Goal: Task Accomplishment & Management: Use online tool/utility

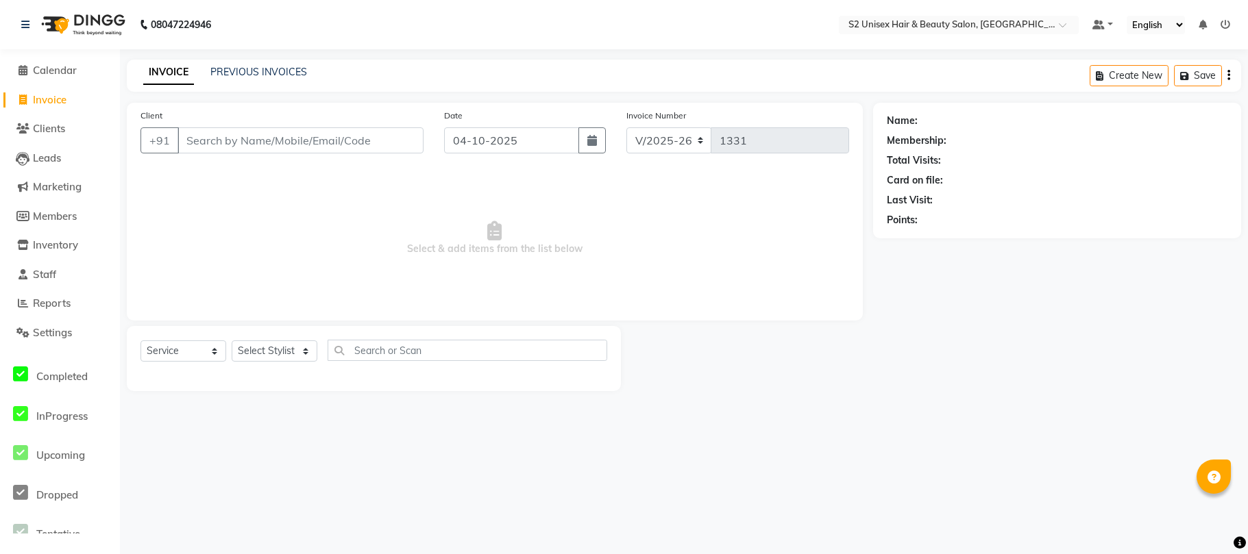
select select "3982"
select select "service"
click at [258, 347] on select "Select Stylist [PERSON_NAME] Gulshan KHUSHI [PERSON_NAME] [PERSON_NAME] S2 salo…" at bounding box center [275, 351] width 86 height 21
select select "20295"
click at [232, 341] on select "Select Stylist [PERSON_NAME] Gulshan KHUSHI [PERSON_NAME] [PERSON_NAME] S2 salo…" at bounding box center [275, 351] width 86 height 21
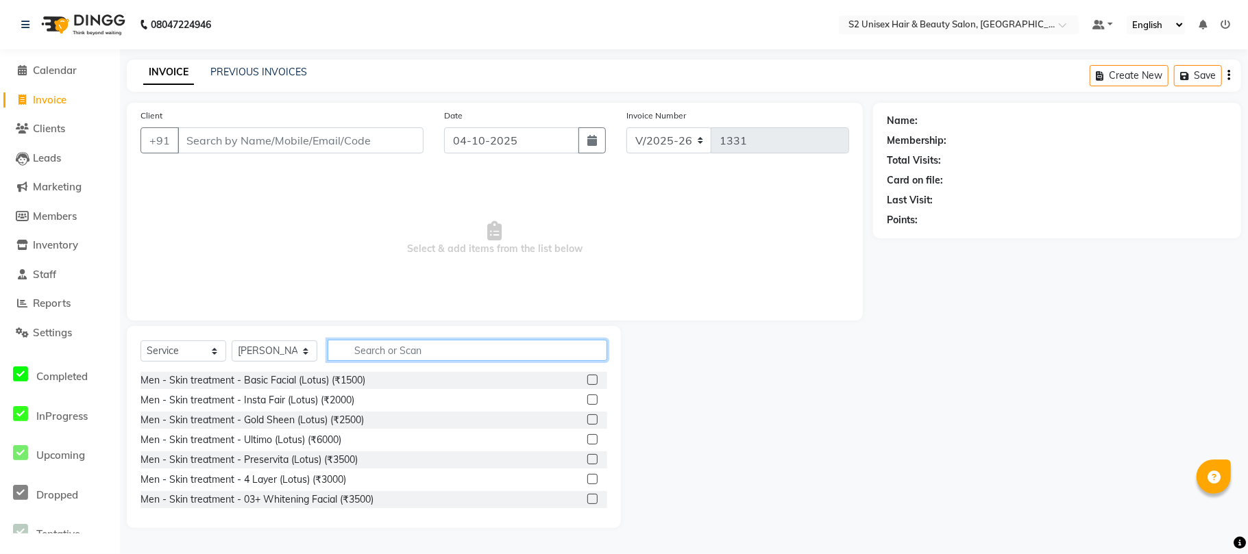
click at [401, 343] on input "text" at bounding box center [468, 350] width 280 height 21
type input "HAIR"
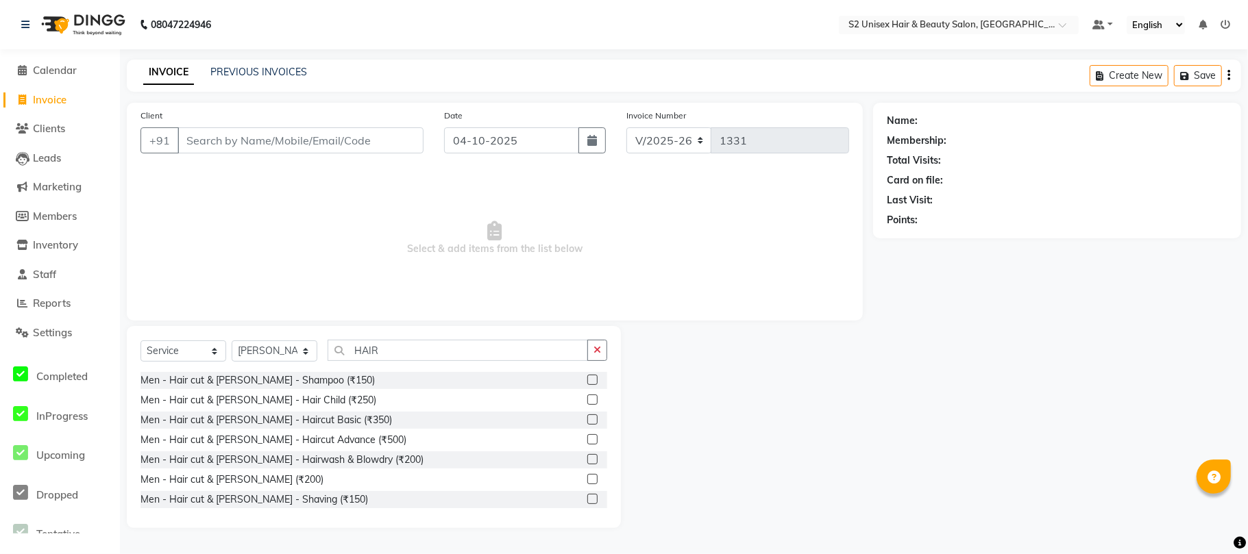
click at [587, 420] on label at bounding box center [592, 420] width 10 height 10
click at [587, 420] on input "checkbox" at bounding box center [591, 420] width 9 height 9
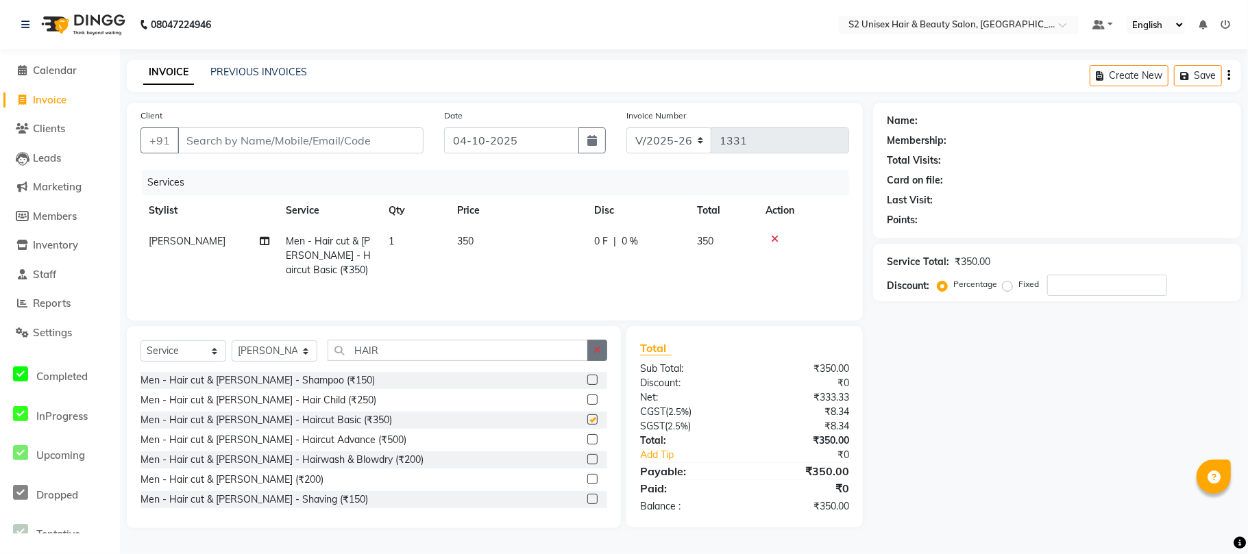
checkbox input "false"
click at [600, 355] on icon "button" at bounding box center [597, 350] width 8 height 10
click at [349, 140] on input "Client" at bounding box center [300, 140] width 246 height 26
